Goal: Information Seeking & Learning: Learn about a topic

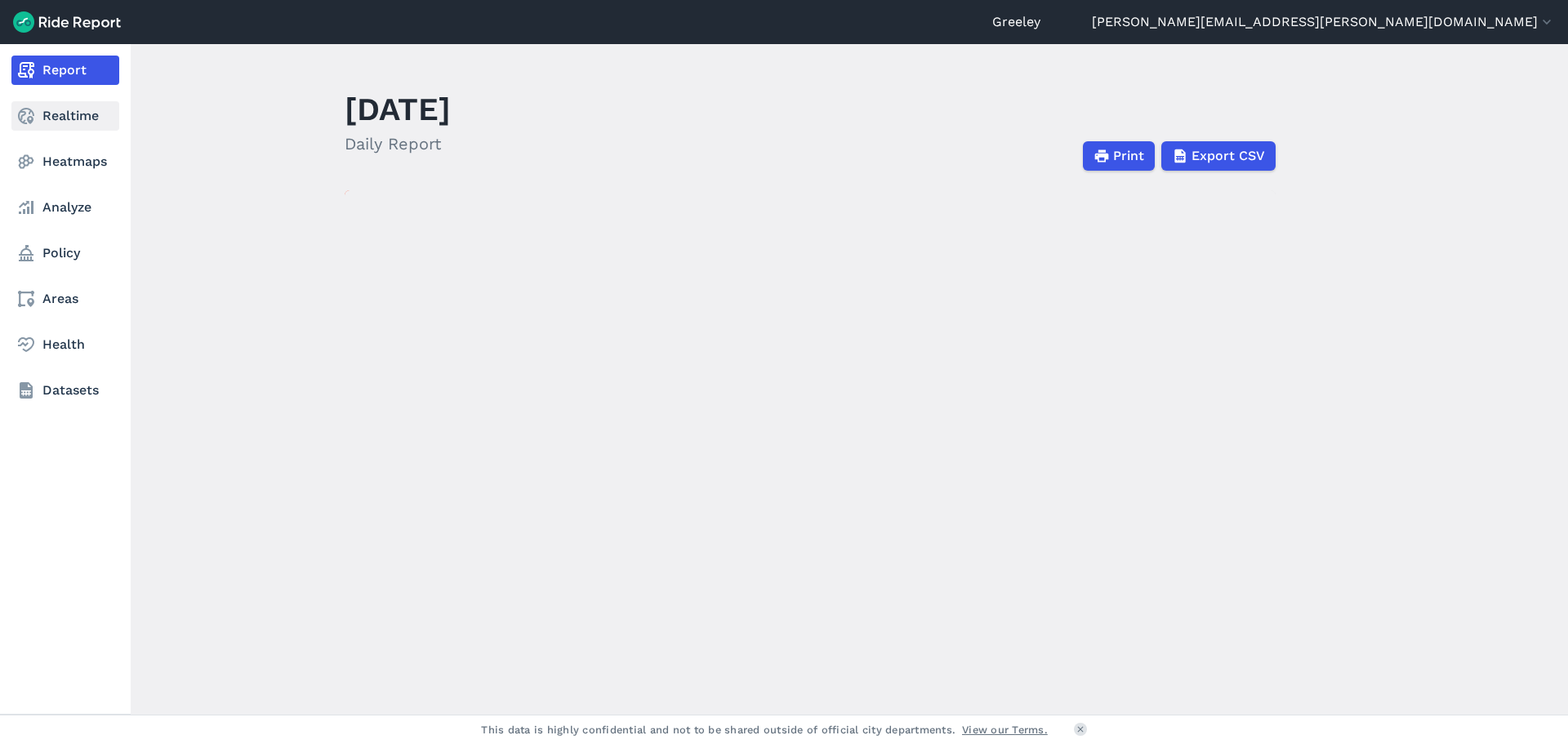
click at [52, 101] on link "Realtime" at bounding box center [65, 116] width 108 height 30
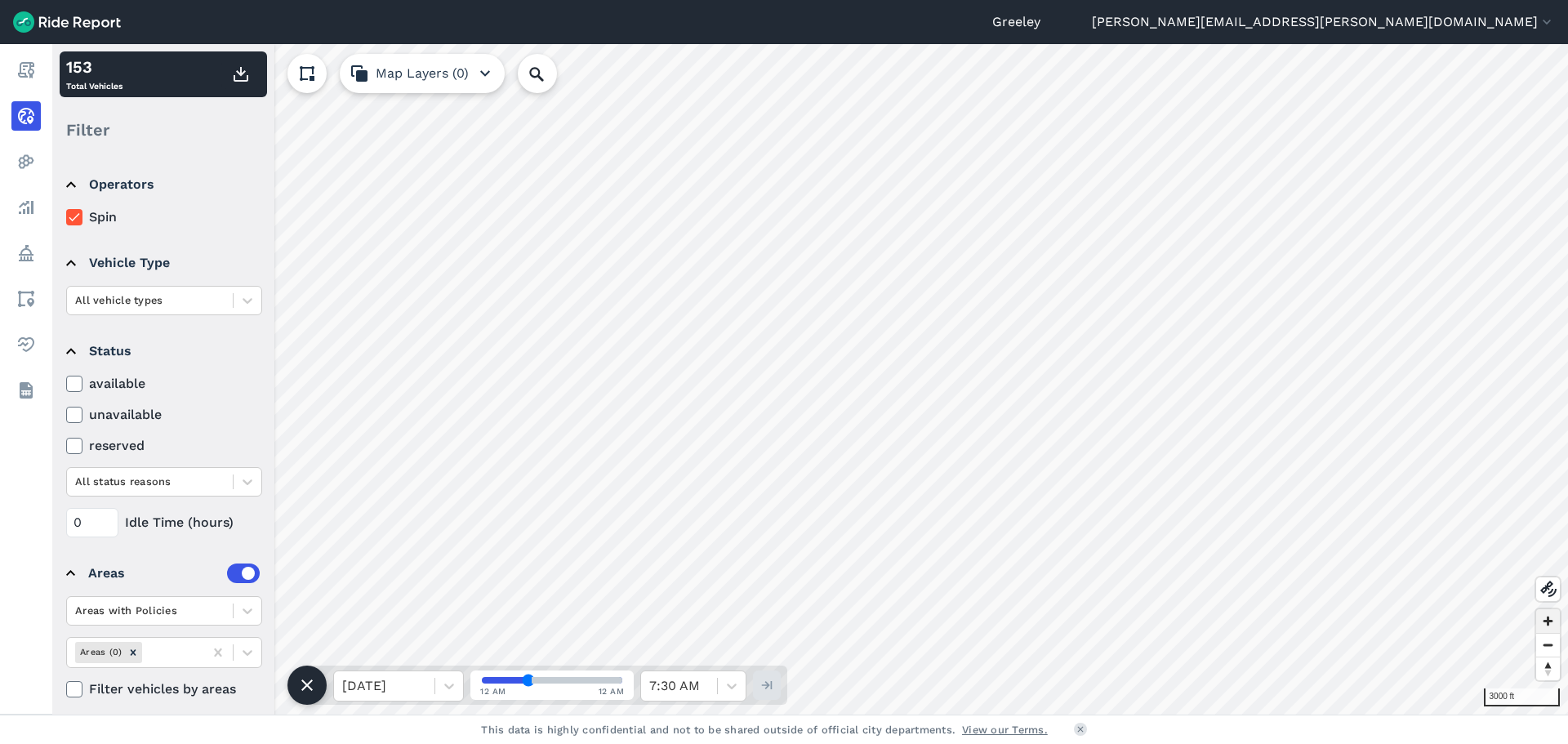
click at [1543, 620] on span "Zoom in" at bounding box center [1547, 620] width 23 height 23
click at [1545, 626] on span "Zoom in" at bounding box center [1547, 620] width 23 height 23
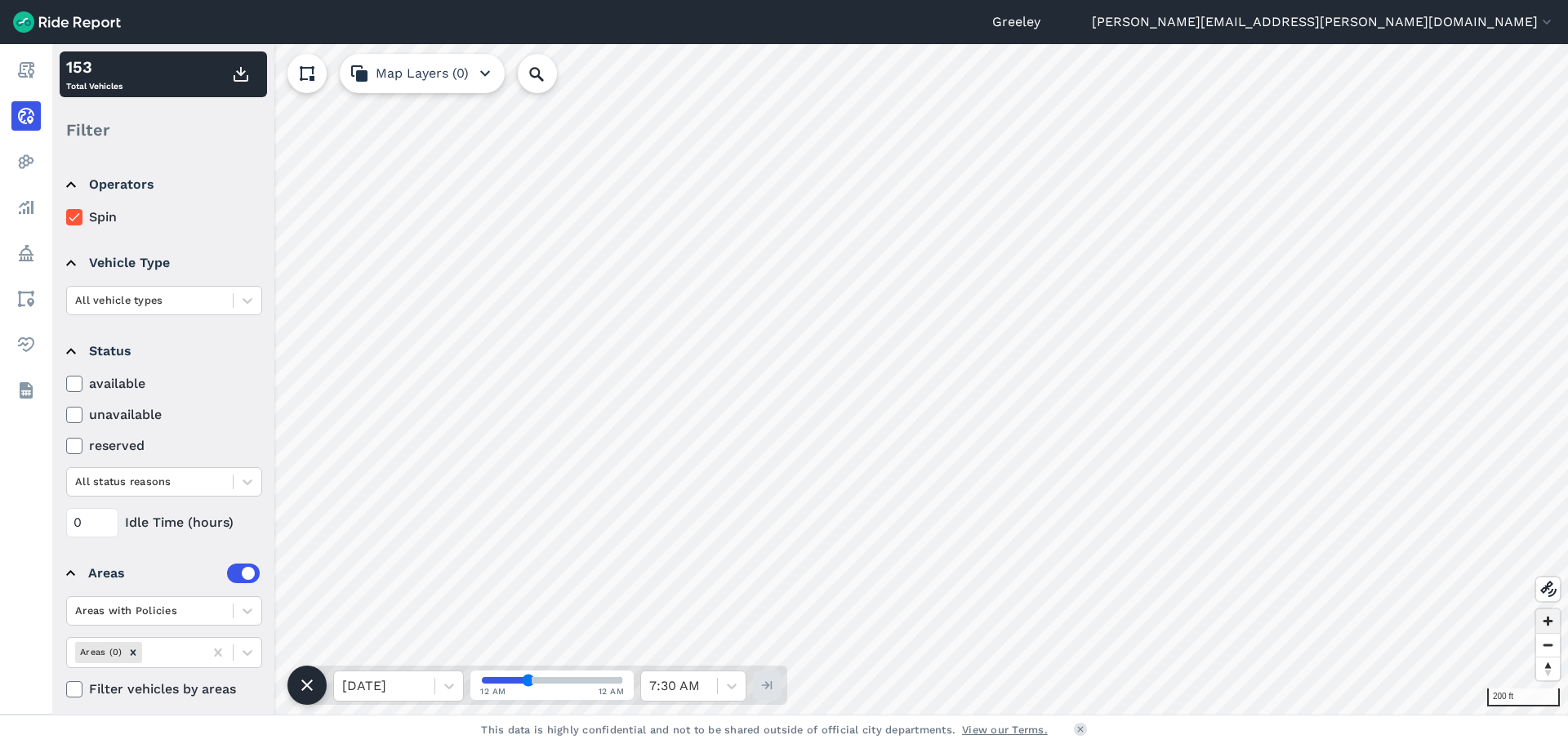
click at [1548, 626] on span "Zoom in" at bounding box center [1547, 620] width 23 height 23
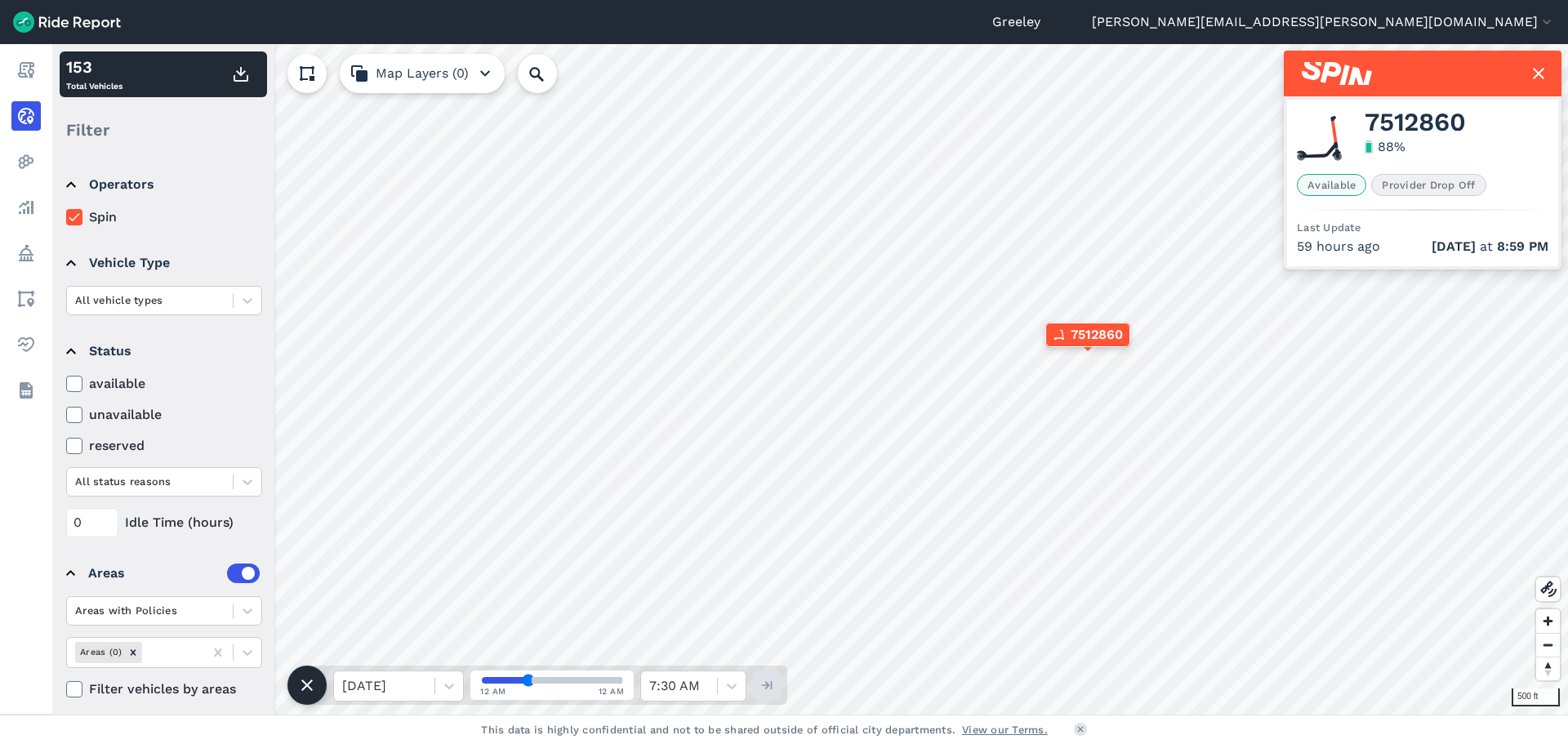
click at [1534, 75] on icon at bounding box center [1538, 73] width 20 height 20
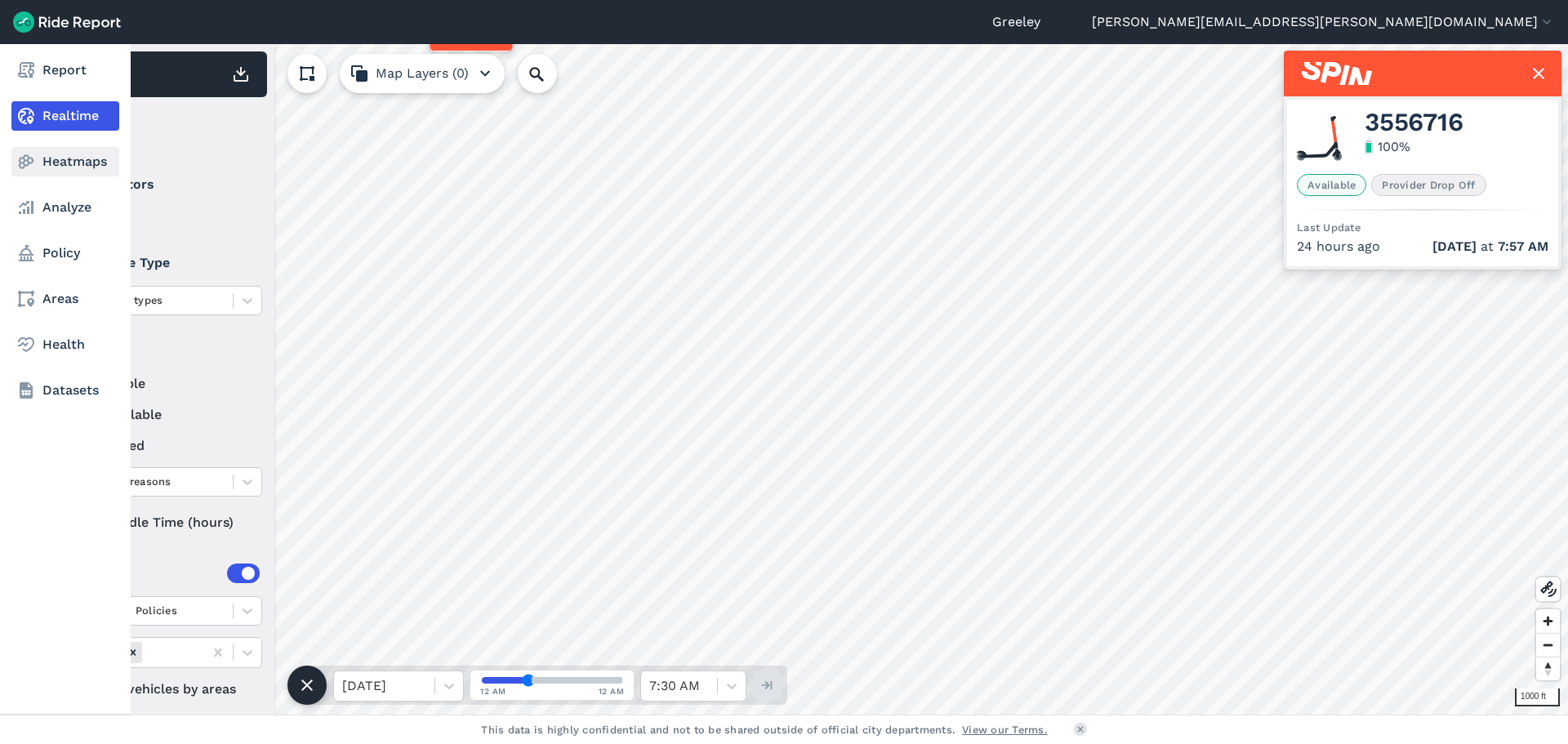
click at [38, 153] on link "Heatmaps" at bounding box center [65, 162] width 108 height 30
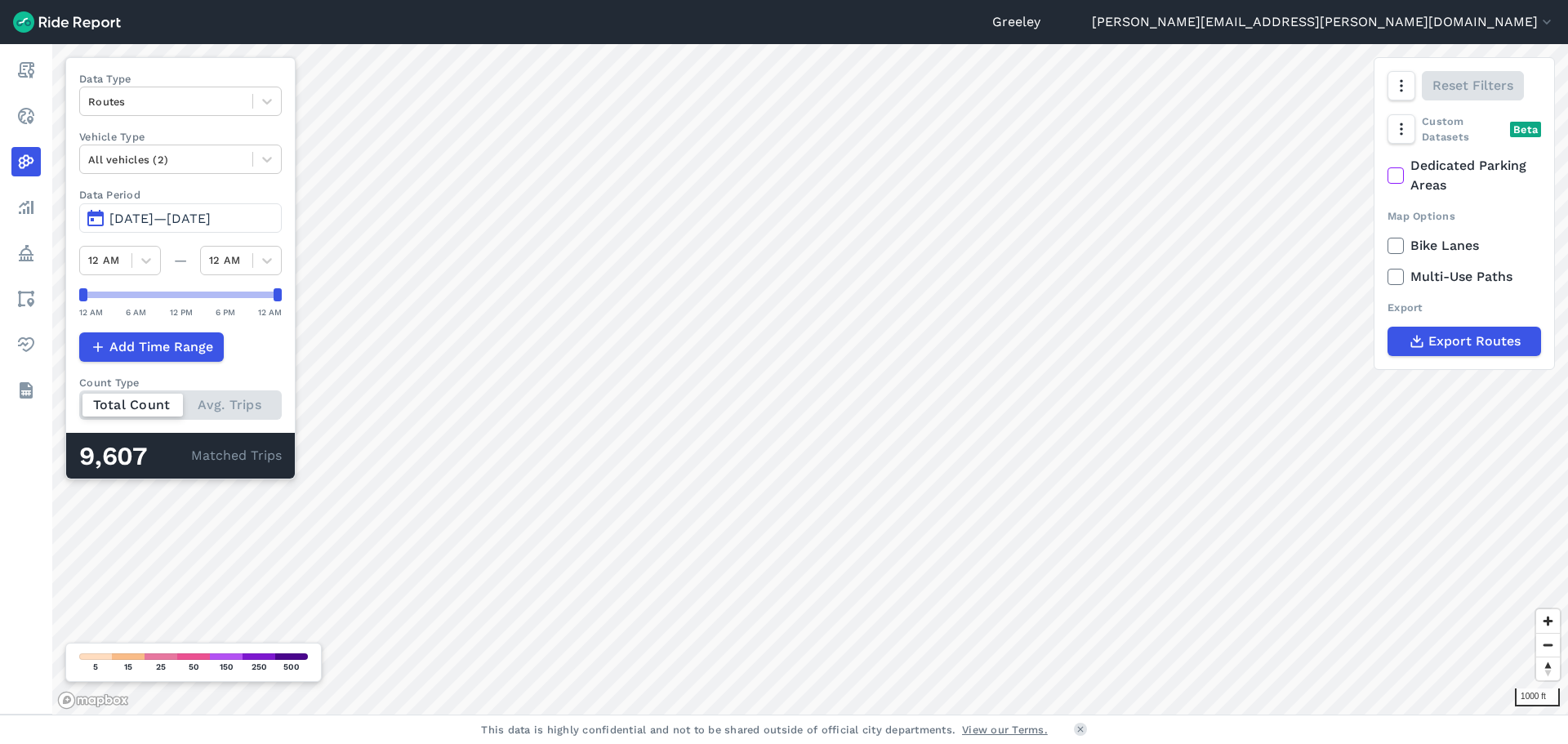
click at [211, 218] on span "[DATE]—[DATE]" at bounding box center [160, 219] width 101 height 16
click at [211, 214] on span "[DATE]—[DATE]" at bounding box center [160, 219] width 101 height 16
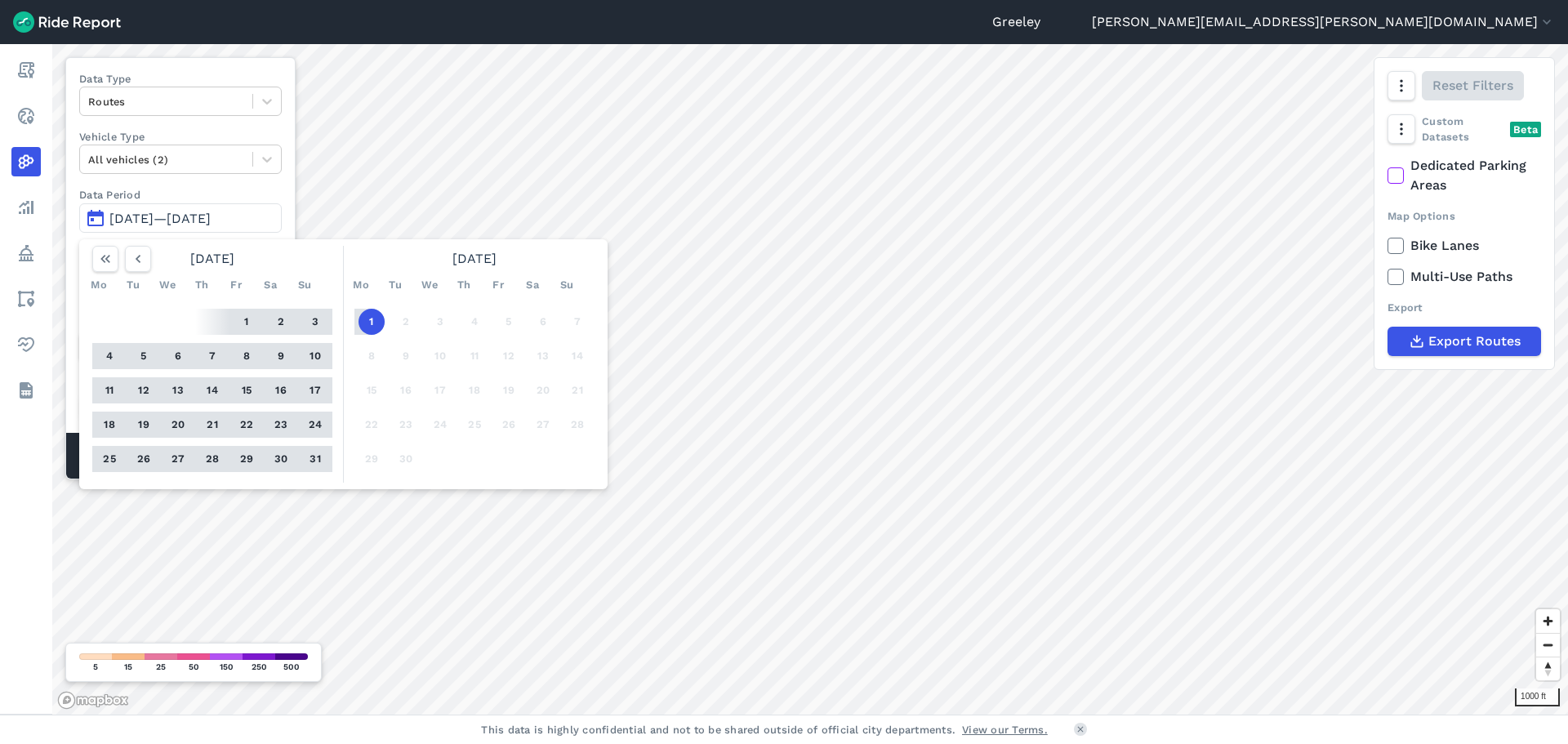
click at [367, 324] on button "1" at bounding box center [371, 322] width 26 height 26
click at [107, 384] on button "11" at bounding box center [110, 391] width 26 height 26
